Goal: Task Accomplishment & Management: Manage account settings

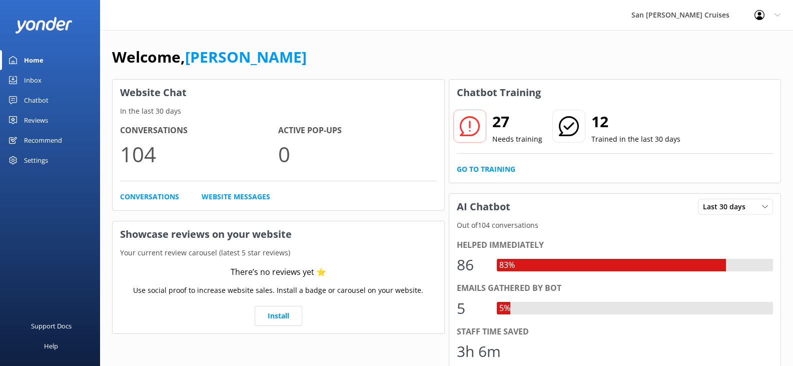
click at [35, 77] on div "Inbox" at bounding box center [33, 80] width 18 height 20
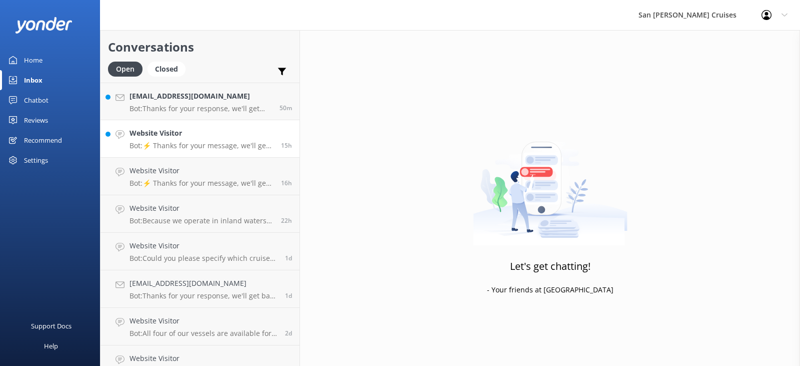
click at [180, 135] on h4 "Website Visitor" at bounding box center [202, 133] width 144 height 11
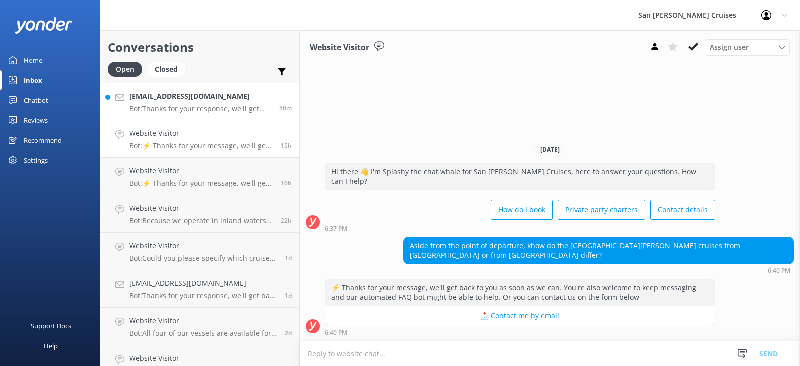
click at [183, 110] on p "Bot: Thanks for your response, we'll get back to you as soon as we can during o…" at bounding box center [201, 108] width 143 height 9
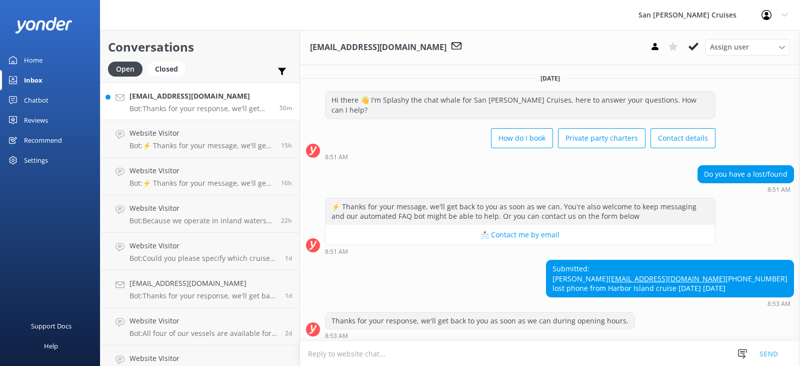
scroll to position [13, 0]
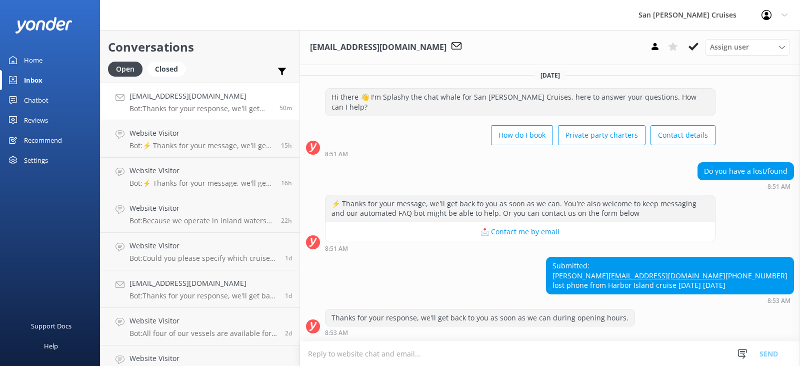
click at [33, 57] on div "Home" at bounding box center [33, 60] width 19 height 20
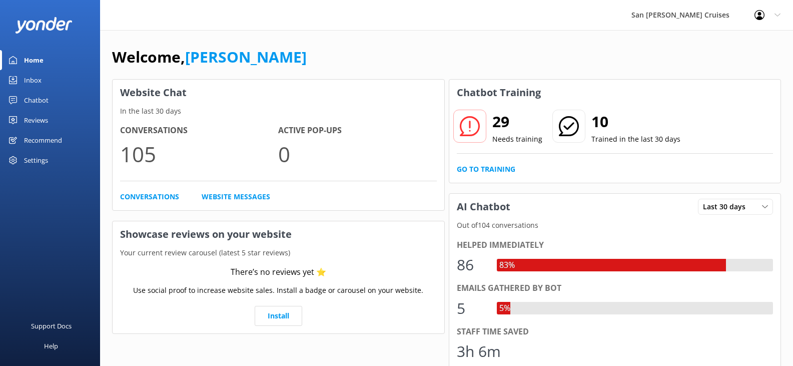
click at [34, 78] on div "Inbox" at bounding box center [33, 80] width 18 height 20
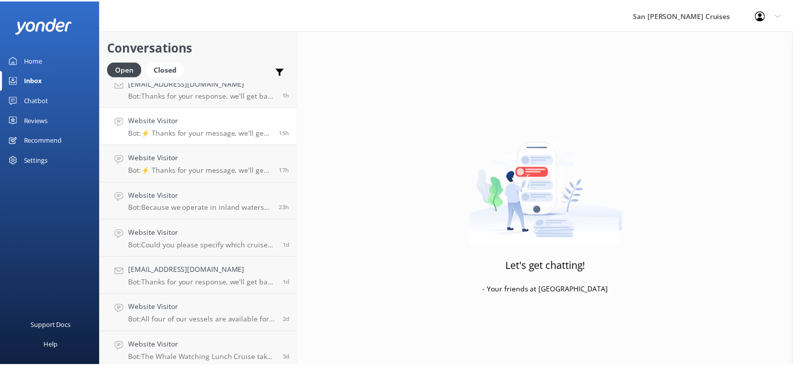
scroll to position [17, 0]
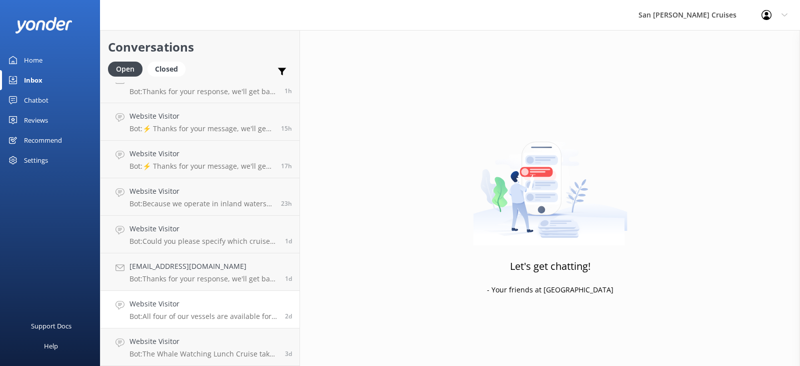
click at [192, 316] on p "Bot: All four of our vessels are available for private charters, accommodating …" at bounding box center [204, 316] width 148 height 9
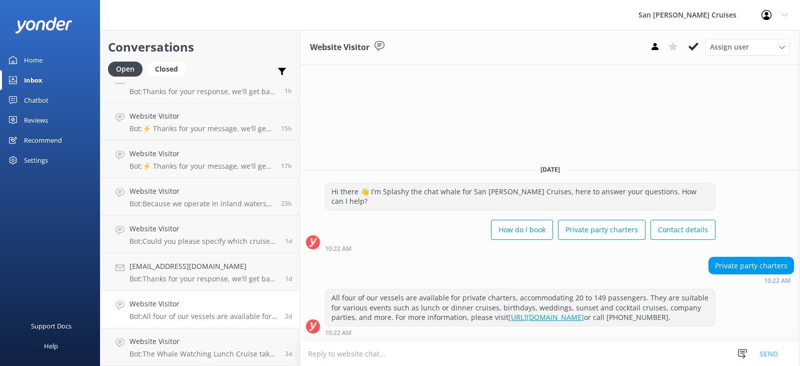
click at [31, 62] on div "Home" at bounding box center [33, 60] width 19 height 20
